Goal: Navigation & Orientation: Find specific page/section

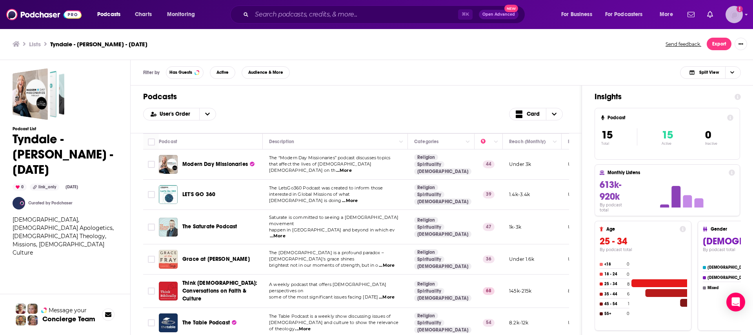
click at [745, 15] on icon "Show profile menu" at bounding box center [746, 14] width 3 height 5
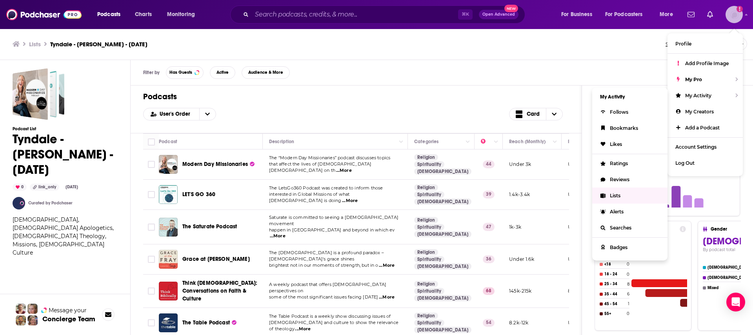
click at [620, 195] on span "Lists" at bounding box center [615, 196] width 11 height 6
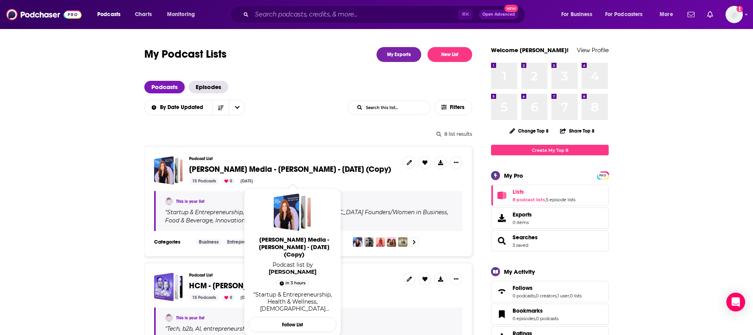
click at [288, 170] on span "[PERSON_NAME] Media - [PERSON_NAME] - [DATE] (Copy)" at bounding box center [290, 169] width 202 height 10
